Goal: Register for event/course

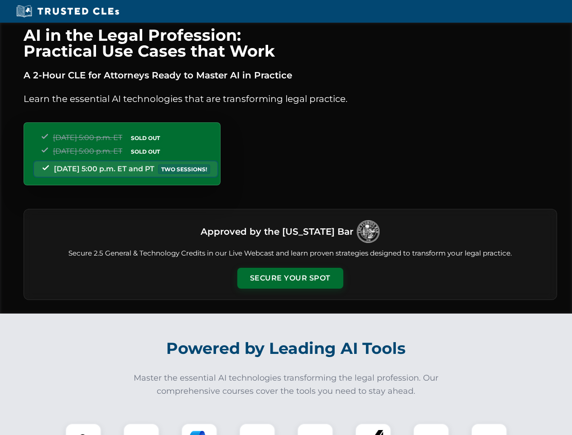
click at [290, 278] on button "Secure Your Spot" at bounding box center [290, 278] width 106 height 21
click at [83, 429] on img at bounding box center [83, 441] width 26 height 26
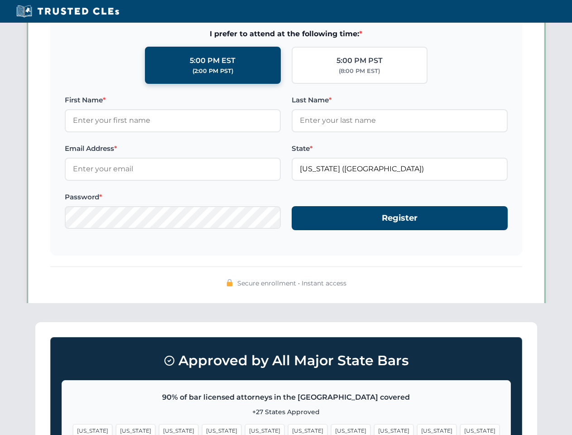
click at [331, 429] on span "[US_STATE]" at bounding box center [350, 430] width 39 height 13
click at [417, 429] on span "[US_STATE]" at bounding box center [436, 430] width 39 height 13
